Goal: Information Seeking & Learning: Learn about a topic

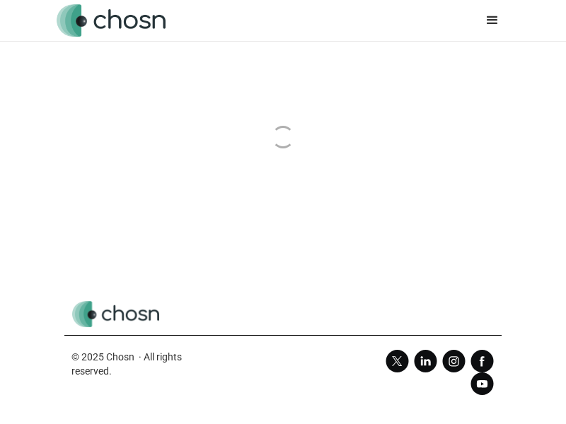
scroll to position [1911, 0]
